Goal: Find specific page/section: Find specific page/section

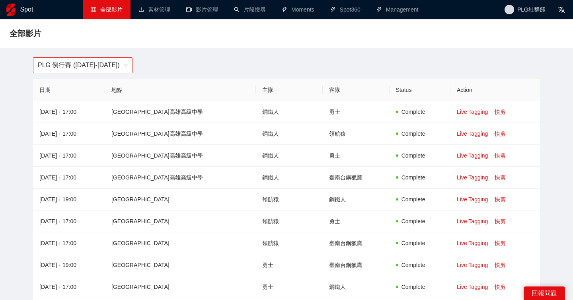
click at [122, 63] on span "PLG 例行賽 (2024-2025)" at bounding box center [83, 65] width 90 height 15
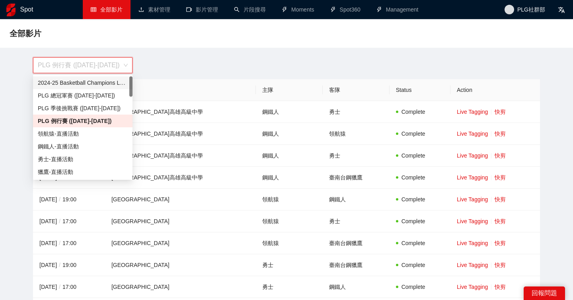
click at [248, 64] on div "PLG 例行賽 (2024-2025)" at bounding box center [286, 65] width 516 height 16
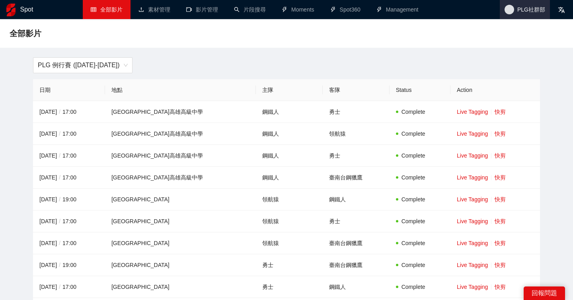
click at [535, 10] on span "PLG社群部" at bounding box center [531, 10] width 28 height 0
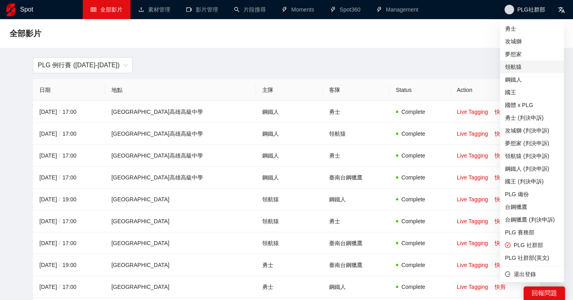
click at [526, 66] on span "領航猿" at bounding box center [532, 66] width 54 height 9
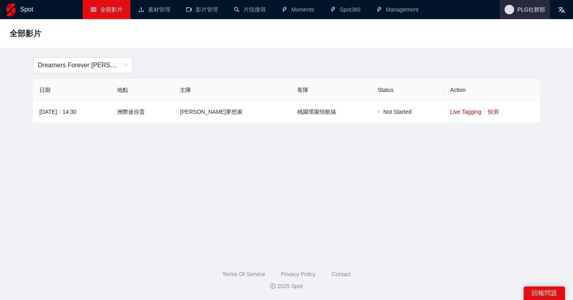
click at [511, 15] on span "PLG社群部" at bounding box center [525, 9] width 50 height 19
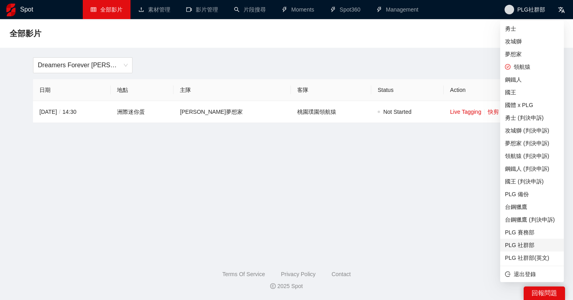
click at [538, 247] on span "PLG 社群部" at bounding box center [532, 245] width 54 height 9
